Goal: Information Seeking & Learning: Learn about a topic

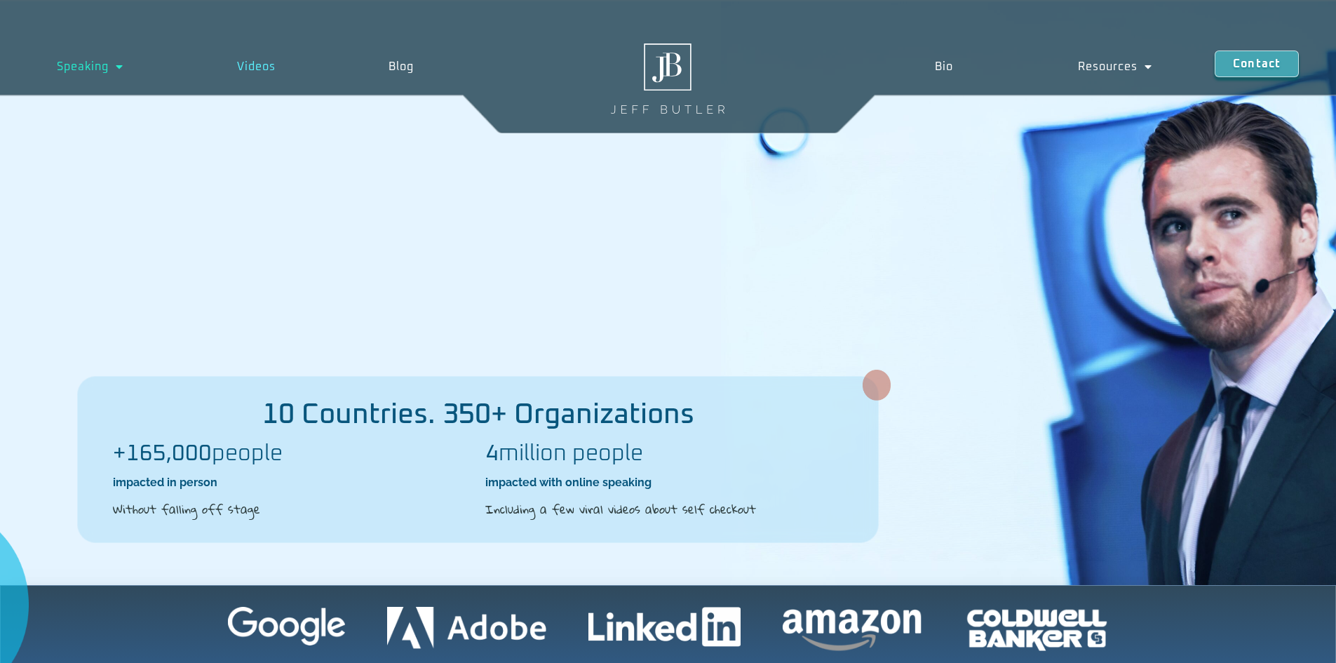
click at [263, 62] on link "Videos" at bounding box center [256, 66] width 152 height 32
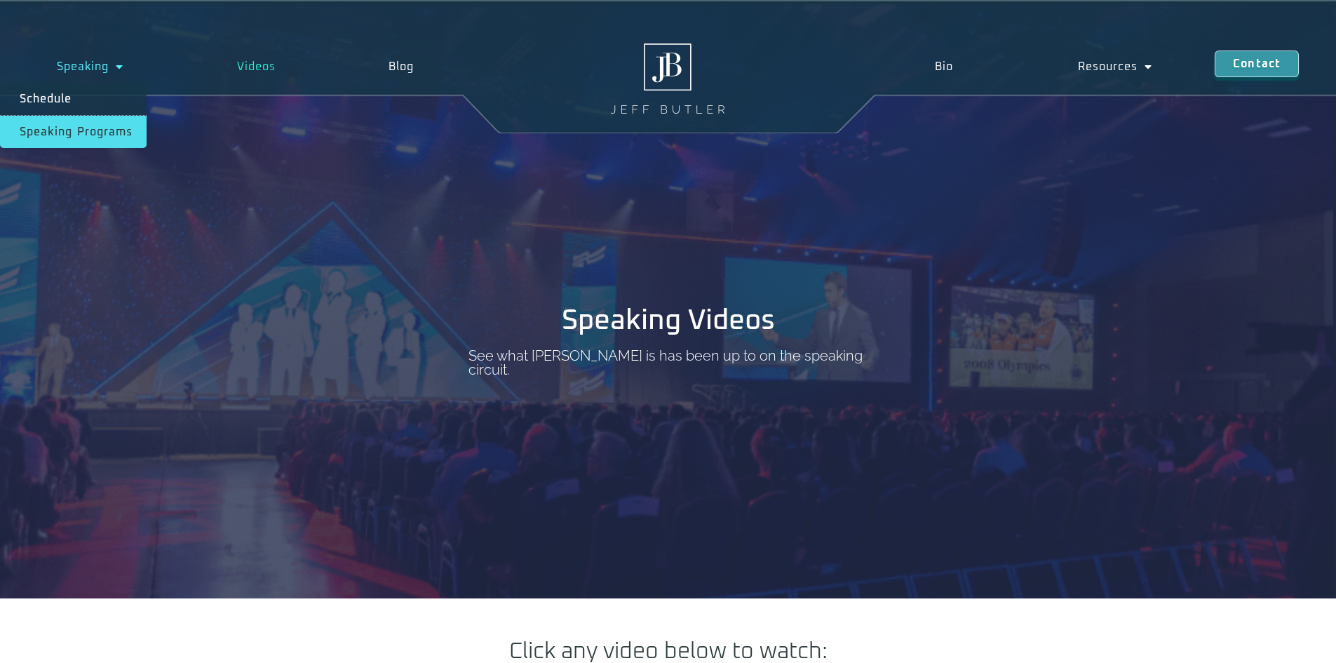
click at [103, 129] on link "Speaking Programs" at bounding box center [73, 132] width 147 height 32
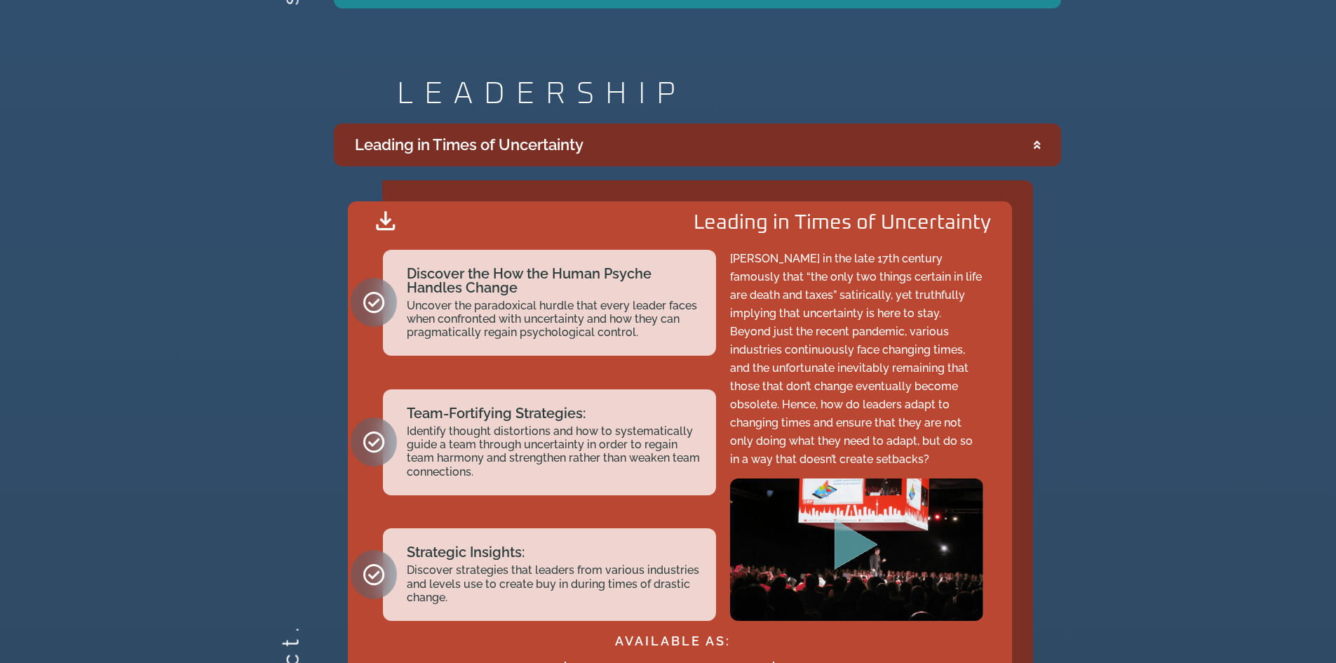
scroll to position [2664, 0]
